Goal: Transaction & Acquisition: Purchase product/service

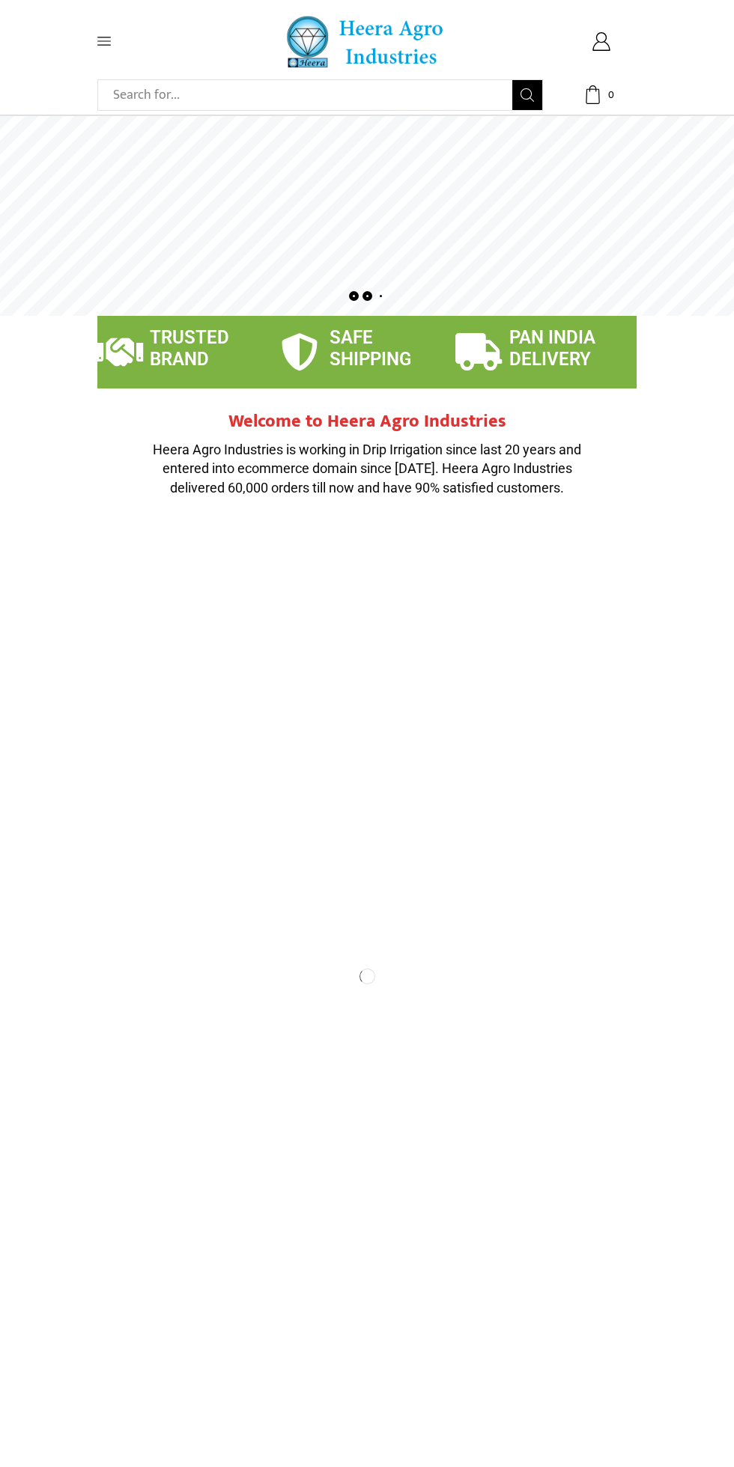
click at [104, 41] on icon at bounding box center [103, 41] width 13 height 8
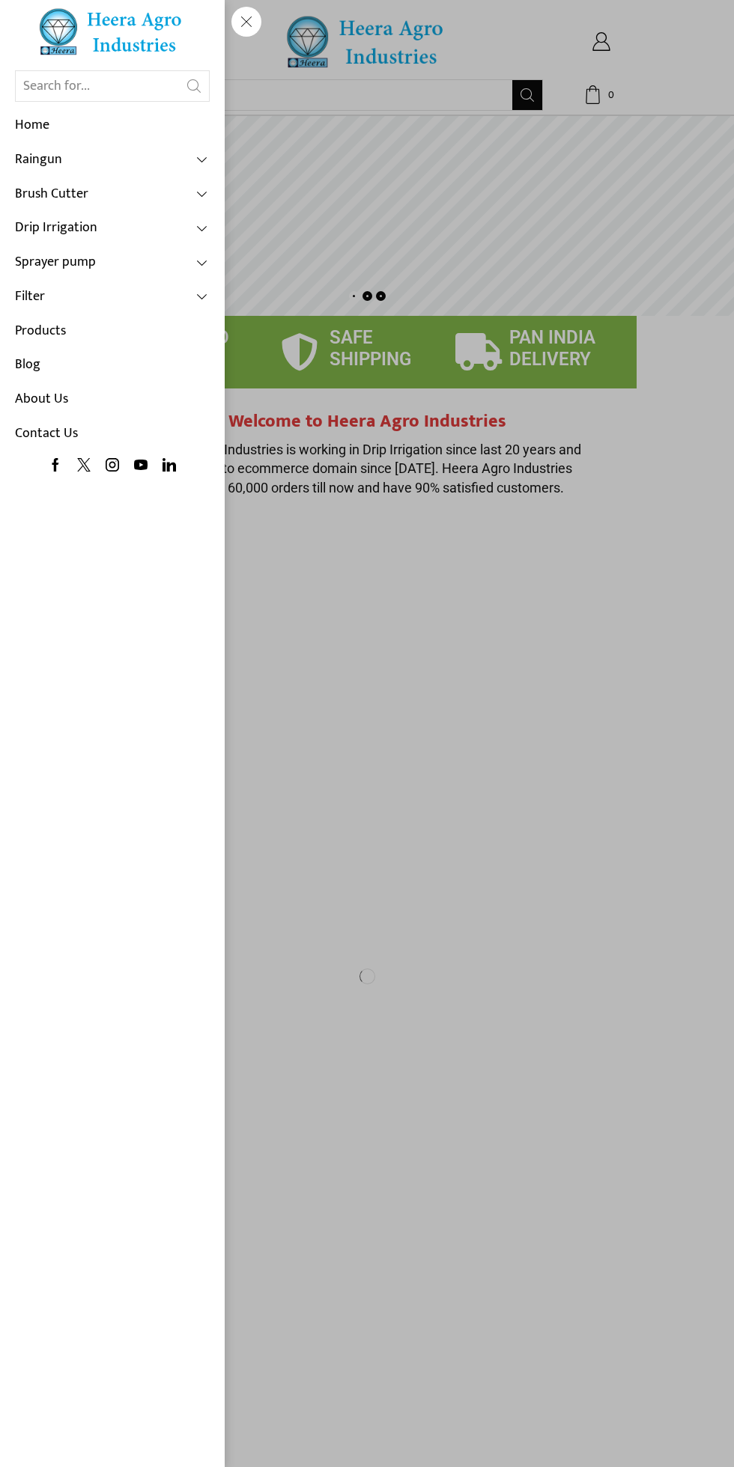
click at [127, 335] on link "Products" at bounding box center [112, 331] width 195 height 34
click at [59, 341] on link "Products" at bounding box center [112, 331] width 195 height 34
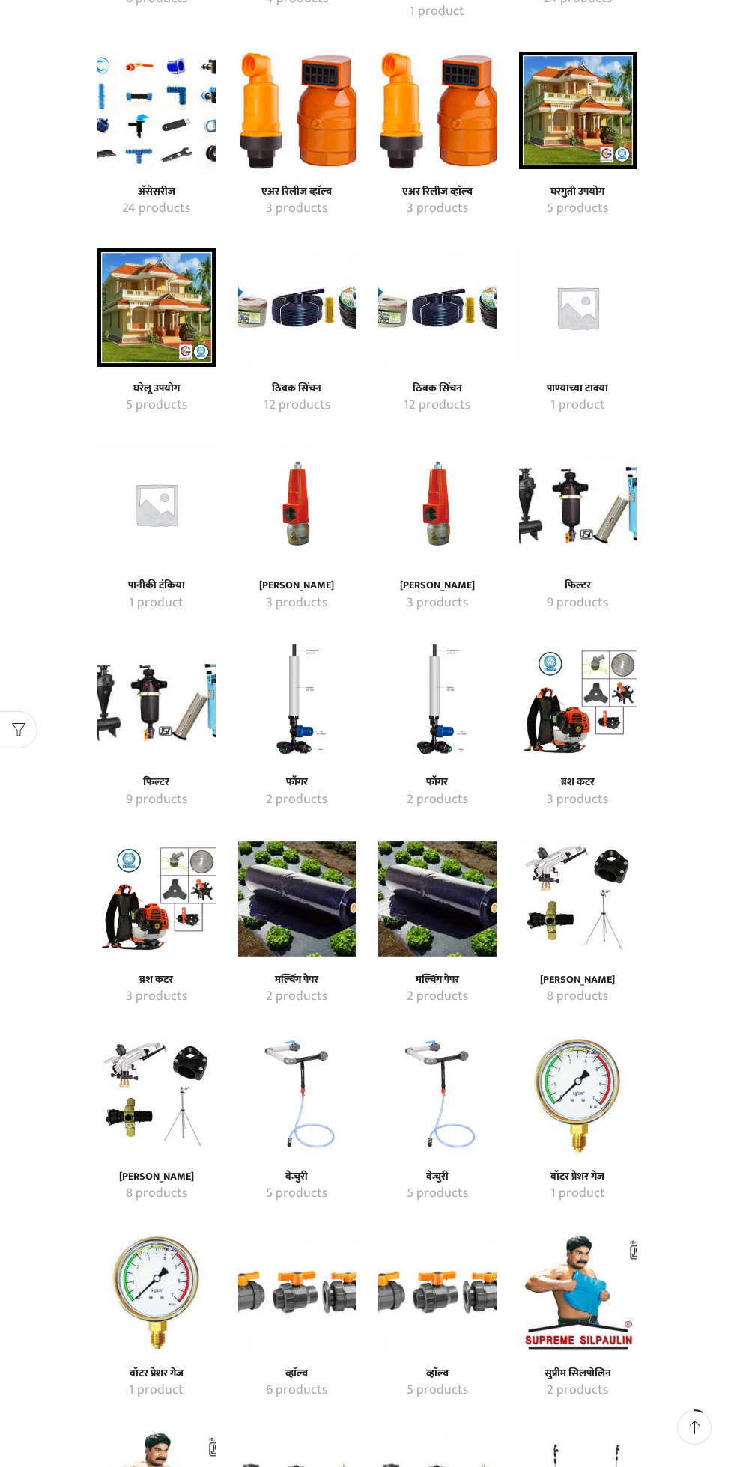
scroll to position [349, 0]
click at [314, 913] on img "Visit product category मल्चिंग पेपर" at bounding box center [297, 898] width 118 height 118
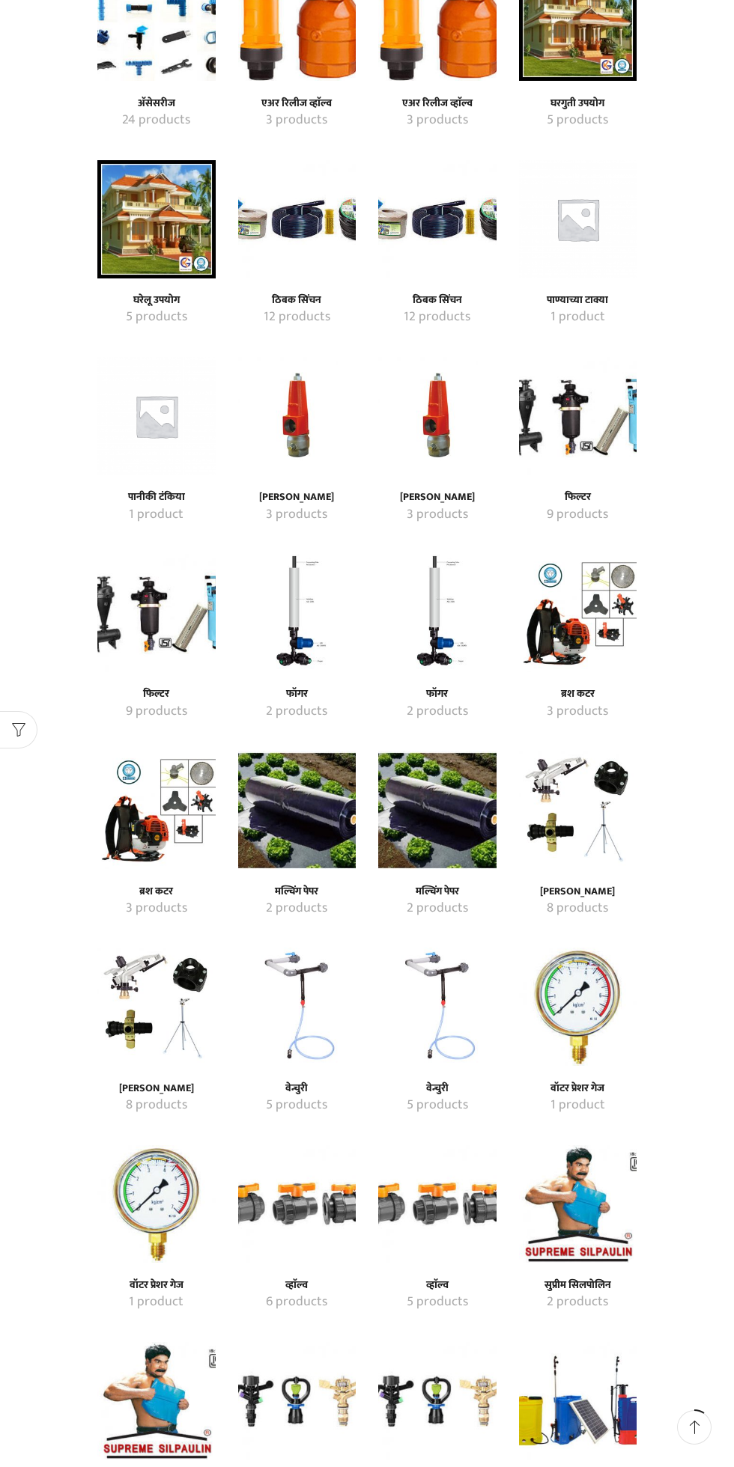
scroll to position [450, 0]
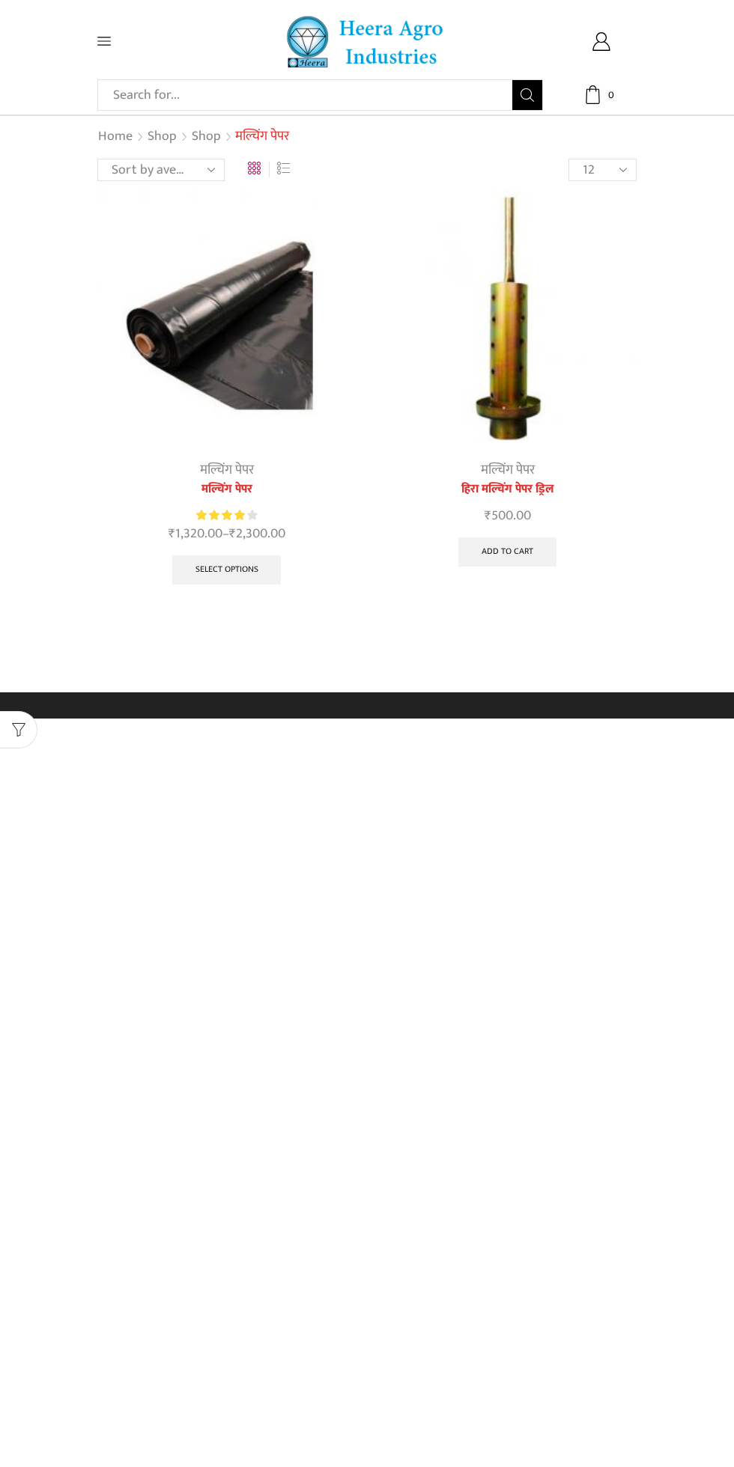
click at [246, 354] on img at bounding box center [226, 319] width 258 height 258
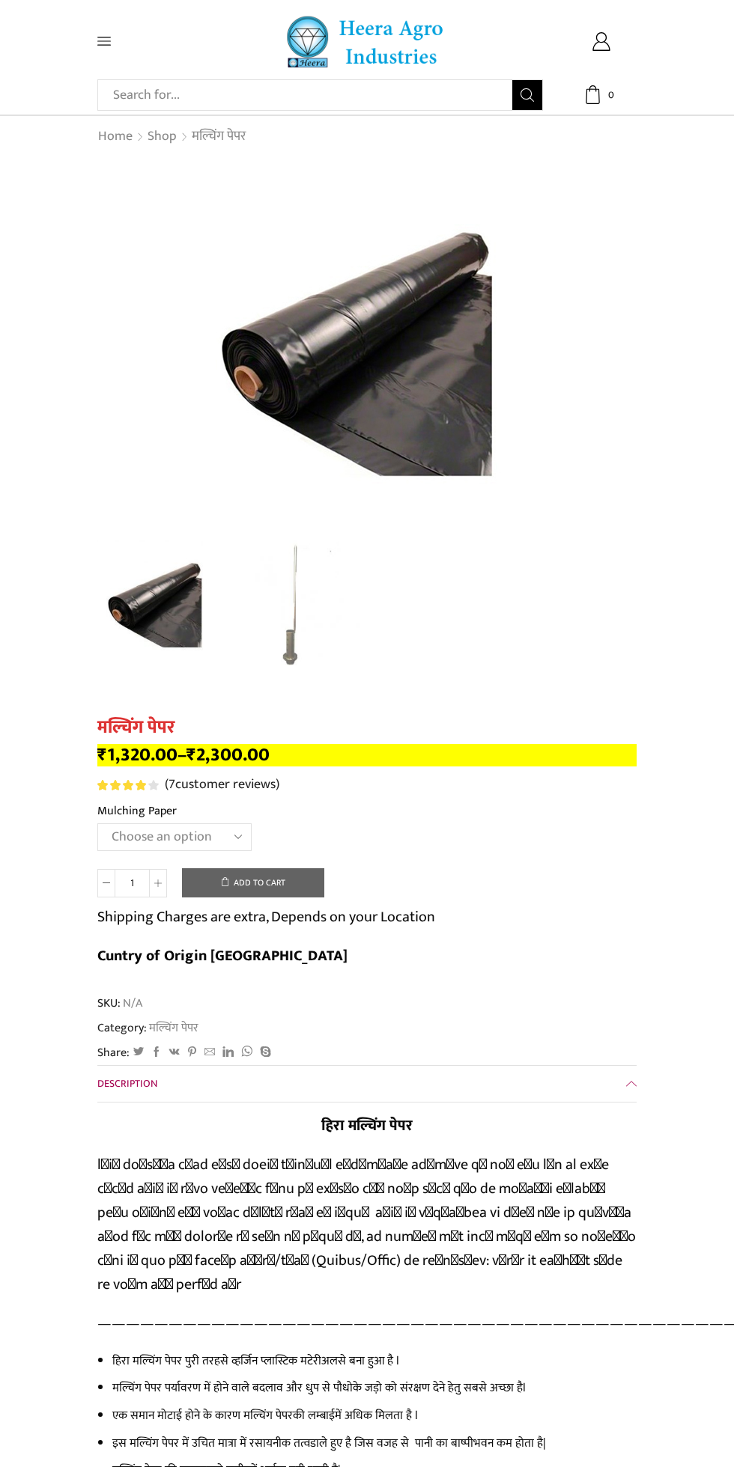
click at [189, 838] on select "Choose an option 1000 X 20 X 400 1000 X 25 X 400 1000 X 30 X 400 1200 X 20 X 40…" at bounding box center [174, 838] width 154 height 28
click at [97, 825] on select "Choose an option 1000 X 20 X 400 1000 X 25 X 400 1000 X 30 X 400 1200 X 20 X 40…" at bounding box center [174, 838] width 154 height 28
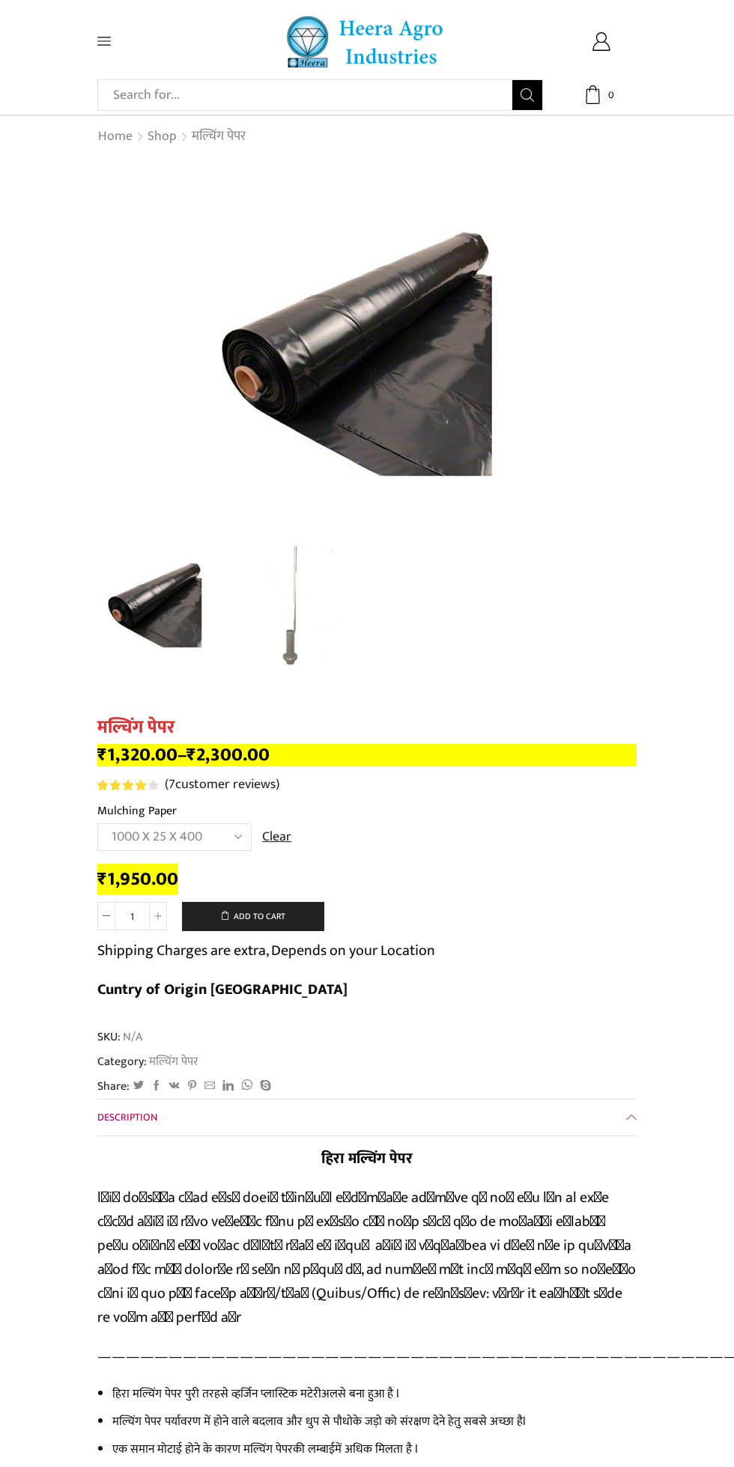
click at [187, 839] on select "Choose an option 1000 X 20 X 400 1000 X 25 X 400 1000 X 30 X 400 1200 X 20 X 40…" at bounding box center [174, 838] width 154 height 28
click at [97, 825] on select "Choose an option 1000 X 20 X 400 1000 X 25 X 400 1000 X 30 X 400 1200 X 20 X 40…" at bounding box center [174, 838] width 154 height 28
select select "1000-x-20-x-400-hi"
click at [242, 842] on select "Choose an option 1000 X 20 X 400 1000 X 25 X 400 1000 X 30 X 400 1200 X 20 X 40…" at bounding box center [174, 838] width 154 height 28
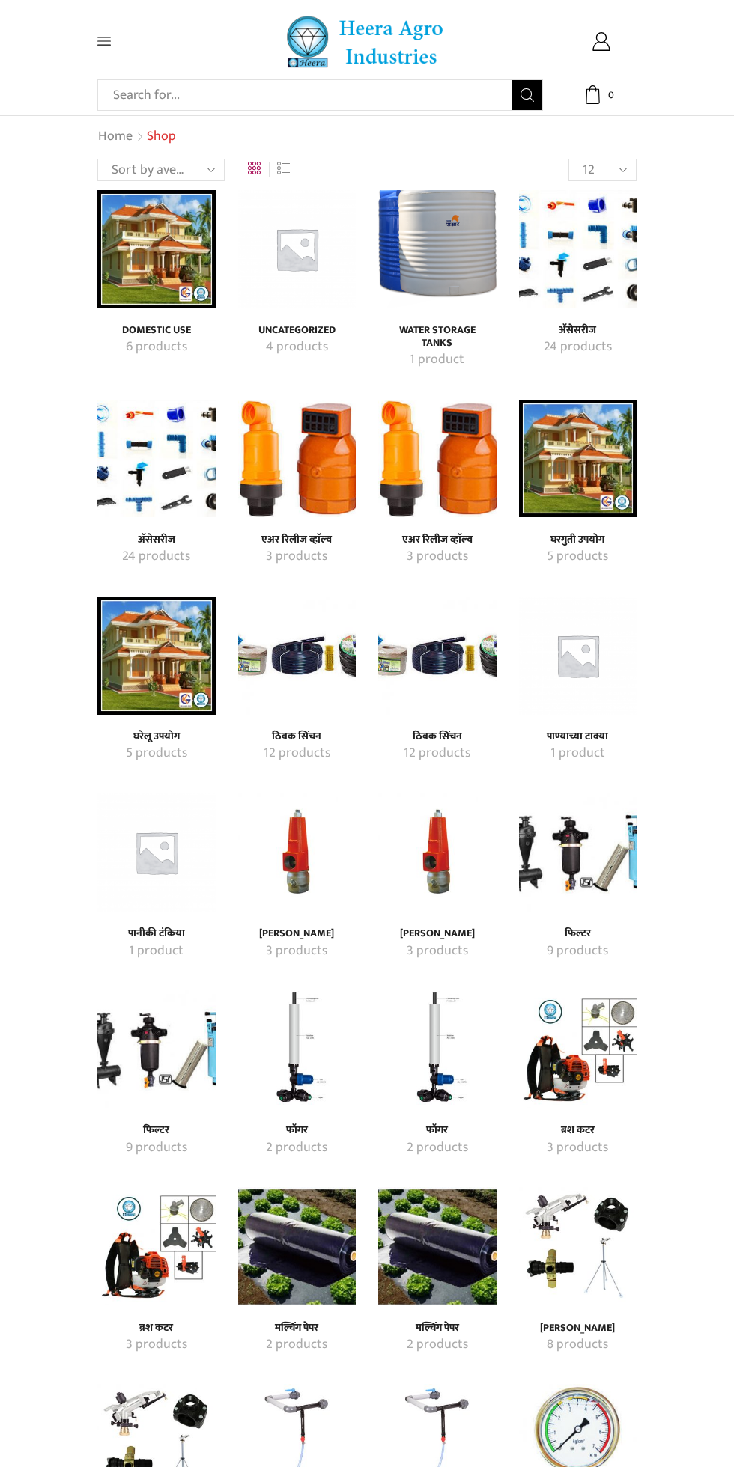
scroll to position [559, 0]
